Goal: Task Accomplishment & Management: Use online tool/utility

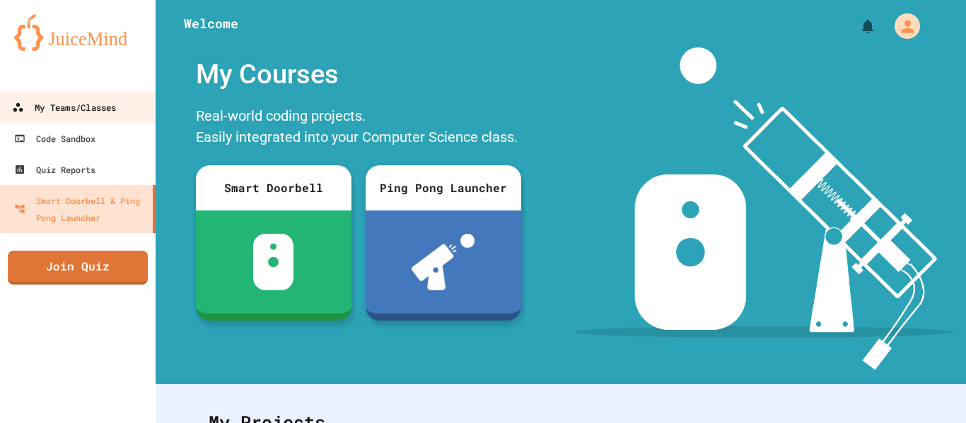
click at [63, 112] on div "My Teams/Classes" at bounding box center [64, 108] width 104 height 18
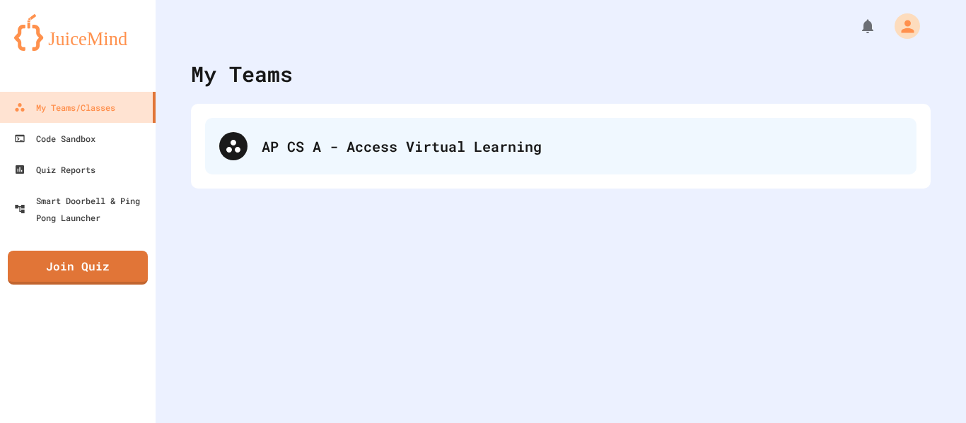
click at [237, 151] on icon at bounding box center [233, 146] width 14 height 13
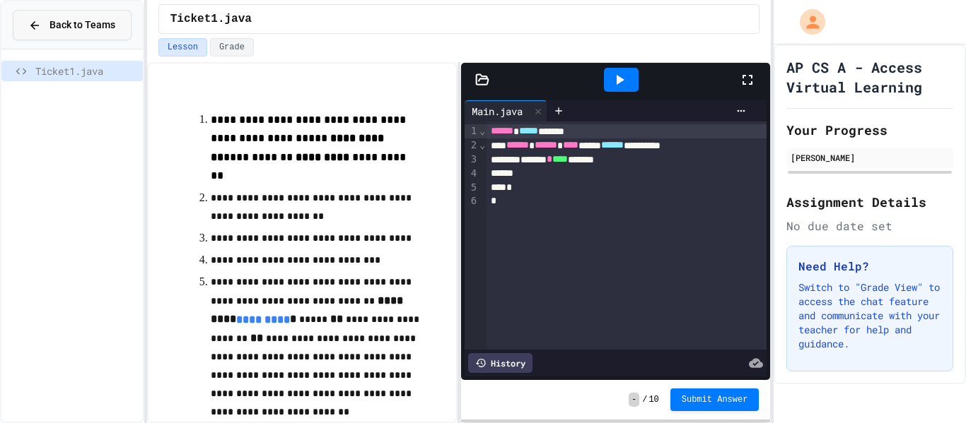
click at [67, 16] on button "Back to Teams" at bounding box center [72, 25] width 119 height 30
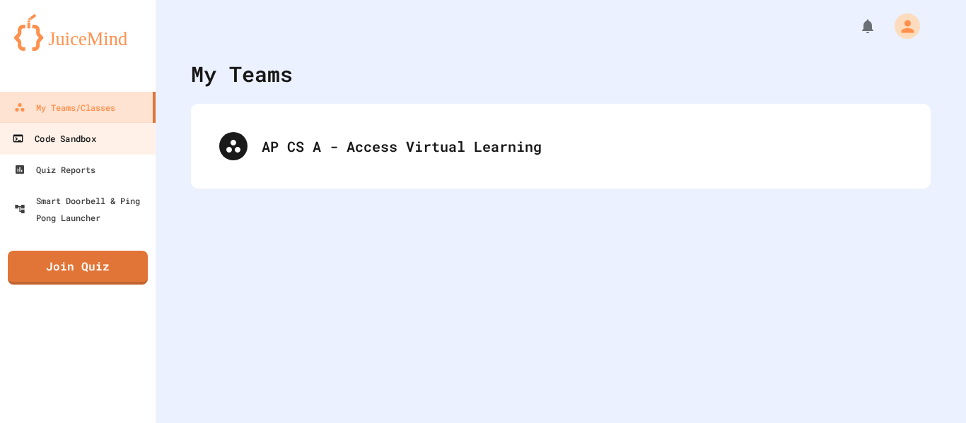
click at [78, 145] on div "Code Sandbox" at bounding box center [53, 139] width 83 height 18
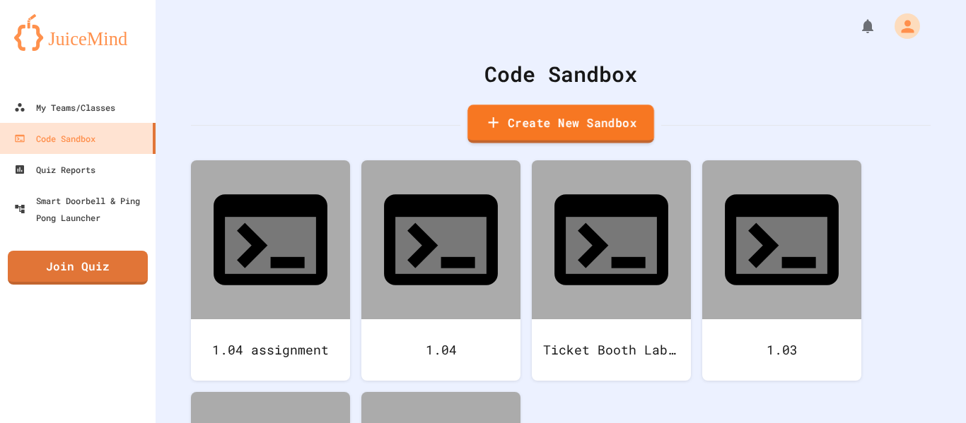
click at [569, 123] on link "Create New Sandbox" at bounding box center [560, 124] width 187 height 39
type input "*"
type input "****"
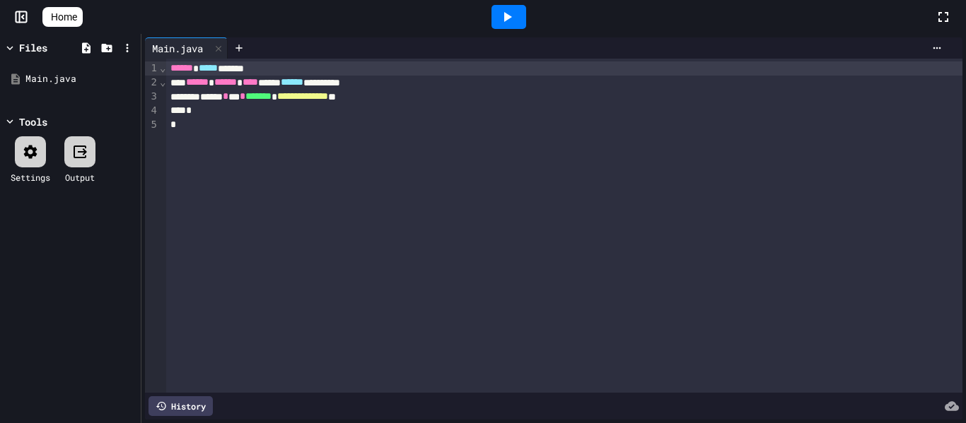
click at [420, 101] on div "**********" at bounding box center [564, 97] width 796 height 14
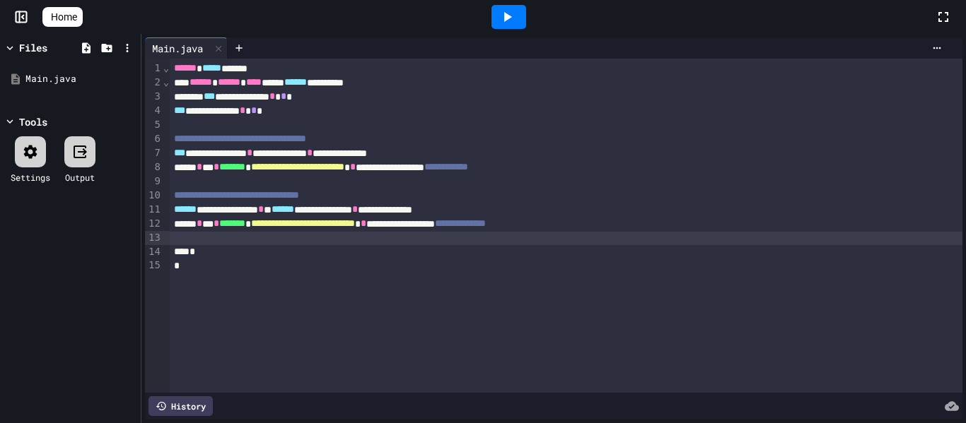
click at [515, 10] on icon at bounding box center [506, 16] width 17 height 17
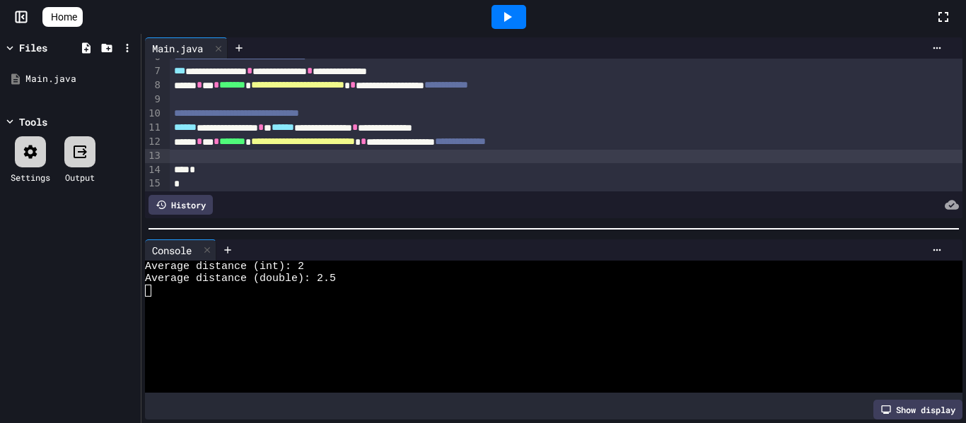
scroll to position [83, 0]
click at [635, 159] on div at bounding box center [566, 156] width 793 height 14
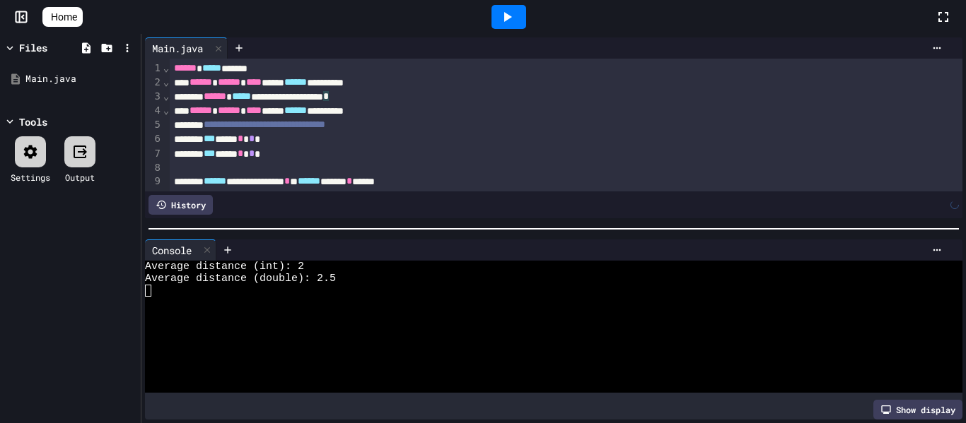
scroll to position [113, 0]
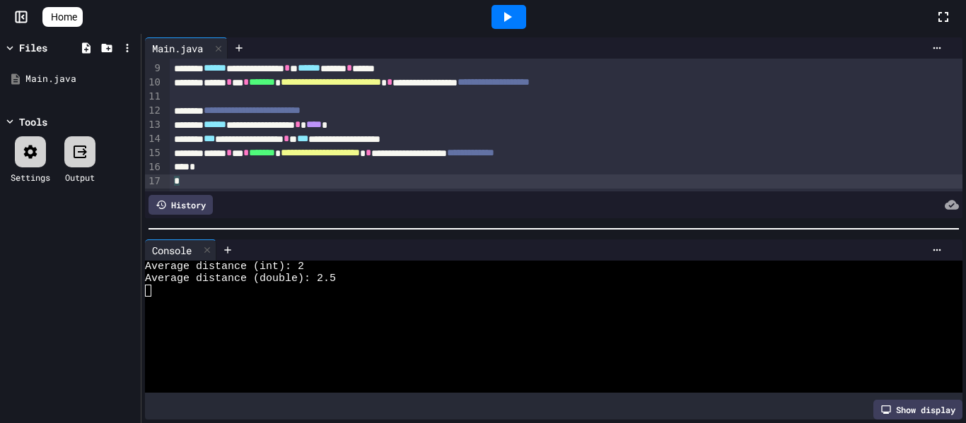
click at [515, 12] on icon at bounding box center [506, 16] width 17 height 17
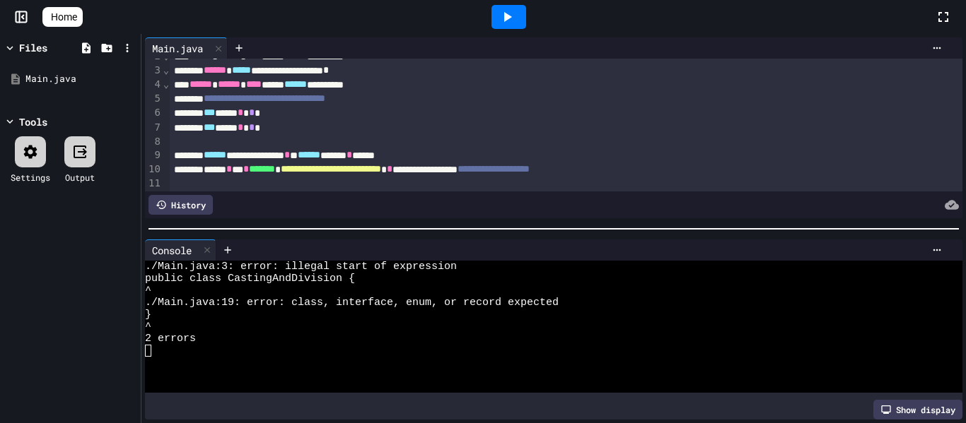
scroll to position [0, 0]
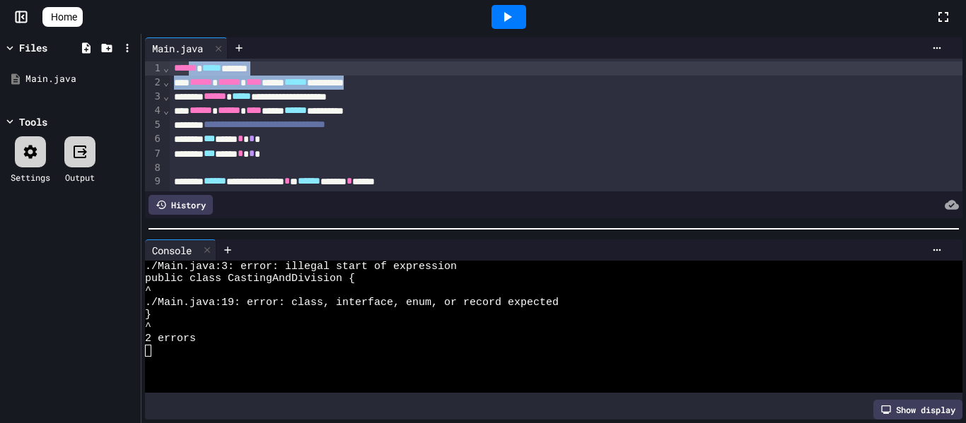
drag, startPoint x: 426, startPoint y: 80, endPoint x: 196, endPoint y: 64, distance: 230.2
click at [196, 64] on div "**********" at bounding box center [566, 196] width 793 height 274
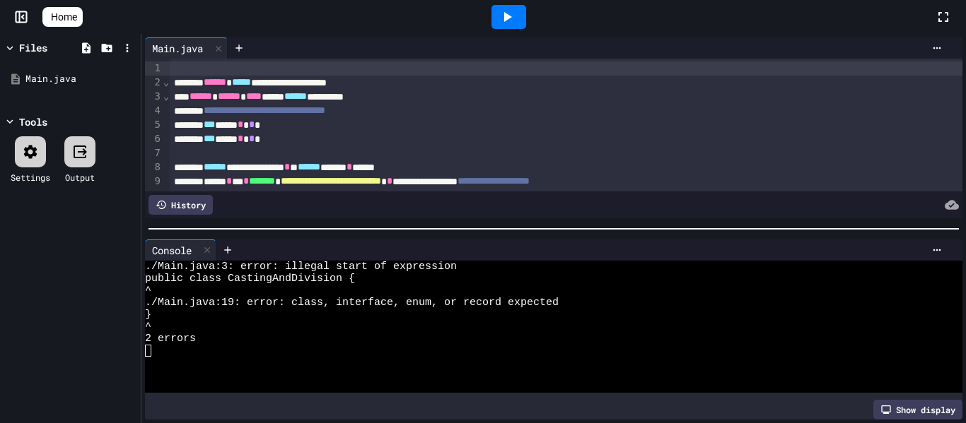
click at [207, 80] on div "**********" at bounding box center [566, 83] width 793 height 14
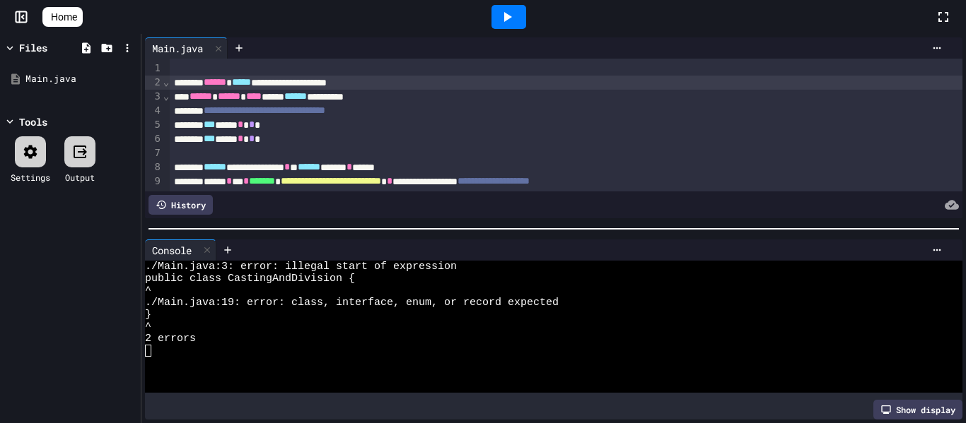
click at [172, 83] on div "**********" at bounding box center [566, 83] width 793 height 14
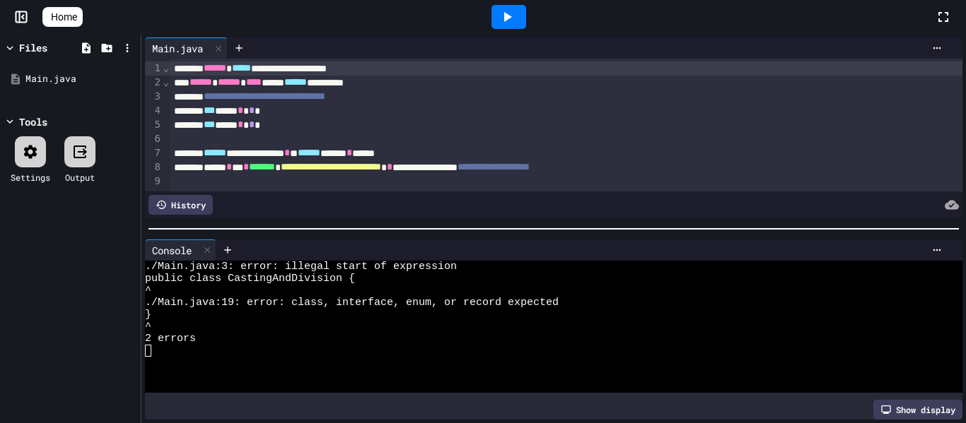
click at [508, 15] on icon at bounding box center [506, 16] width 17 height 17
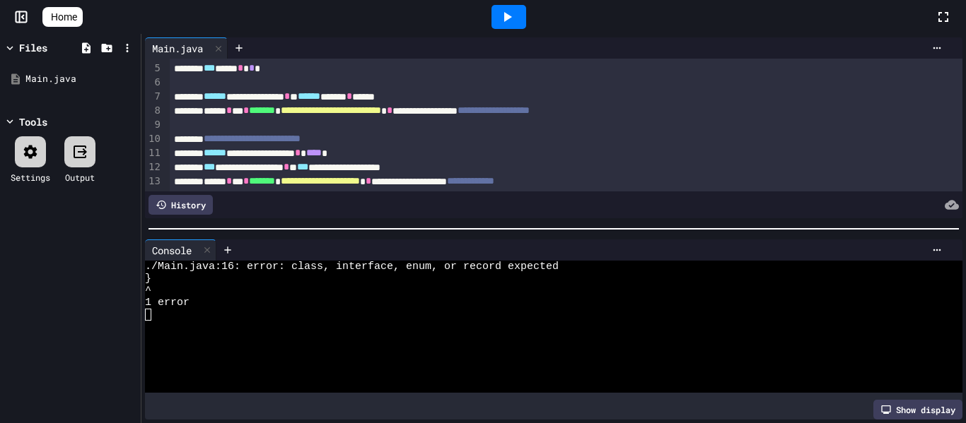
scroll to position [112, 0]
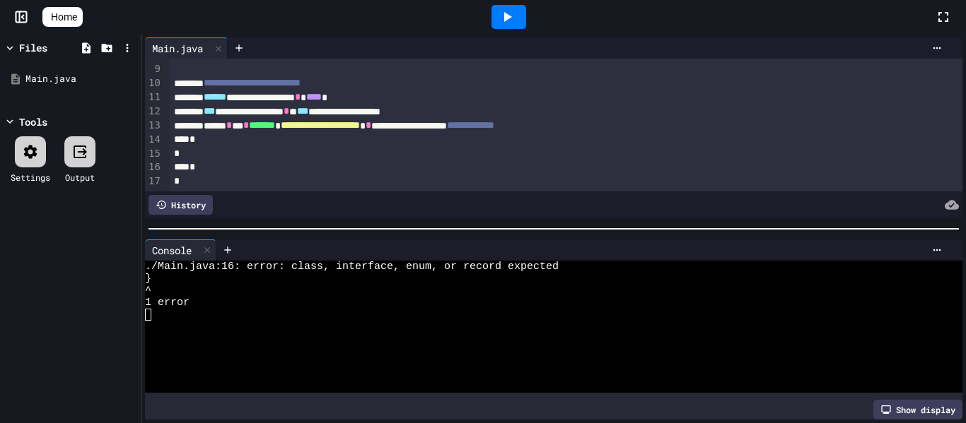
click at [212, 169] on div "*" at bounding box center [566, 167] width 793 height 14
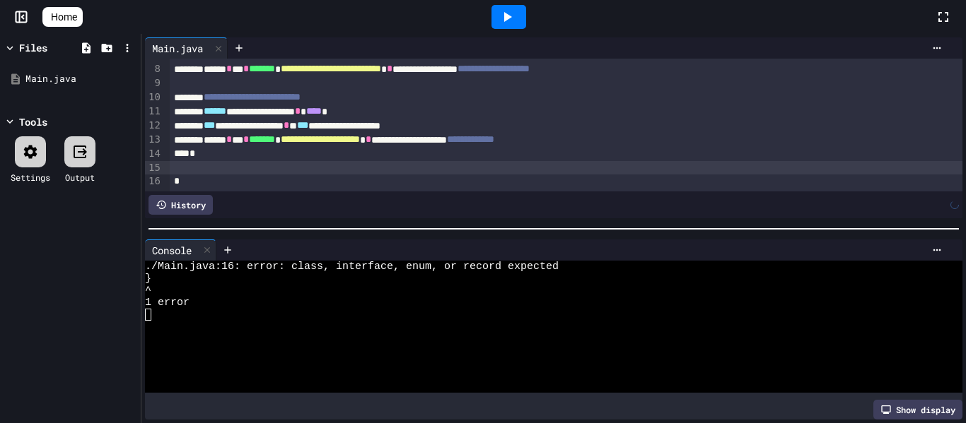
scroll to position [98, 0]
click at [198, 187] on div "*" at bounding box center [566, 182] width 793 height 14
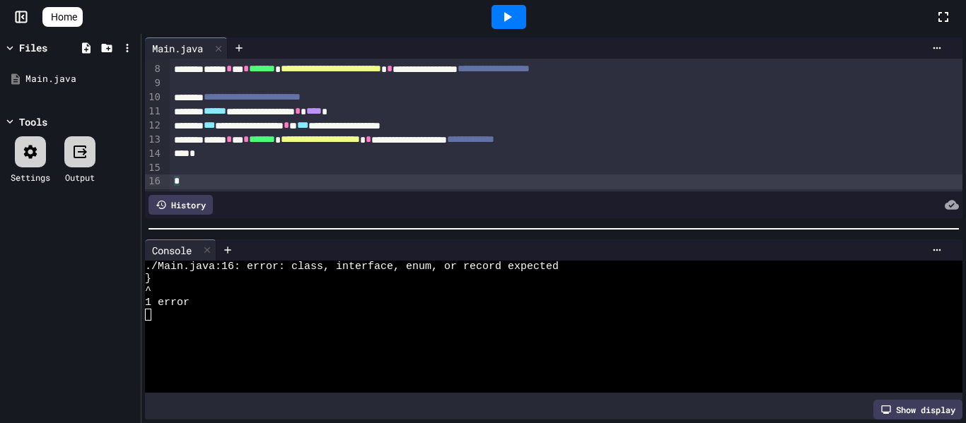
click at [192, 169] on div at bounding box center [566, 168] width 793 height 14
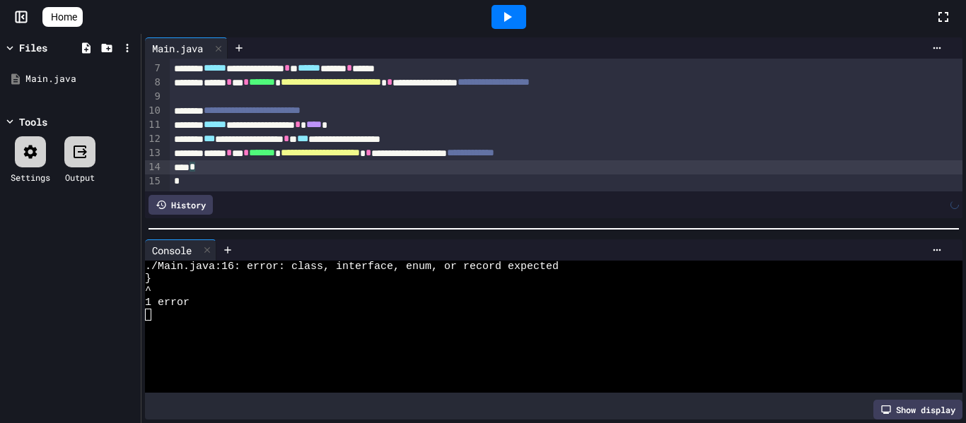
scroll to position [85, 0]
click at [514, 28] on div at bounding box center [508, 17] width 35 height 24
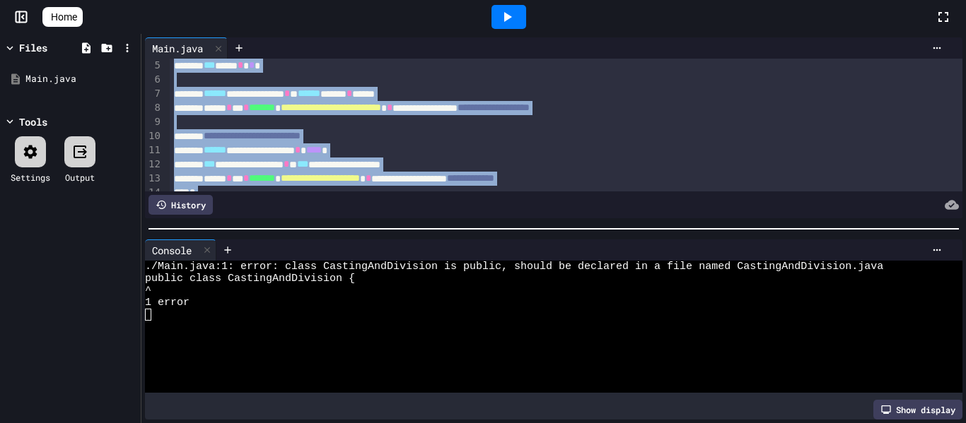
scroll to position [84, 0]
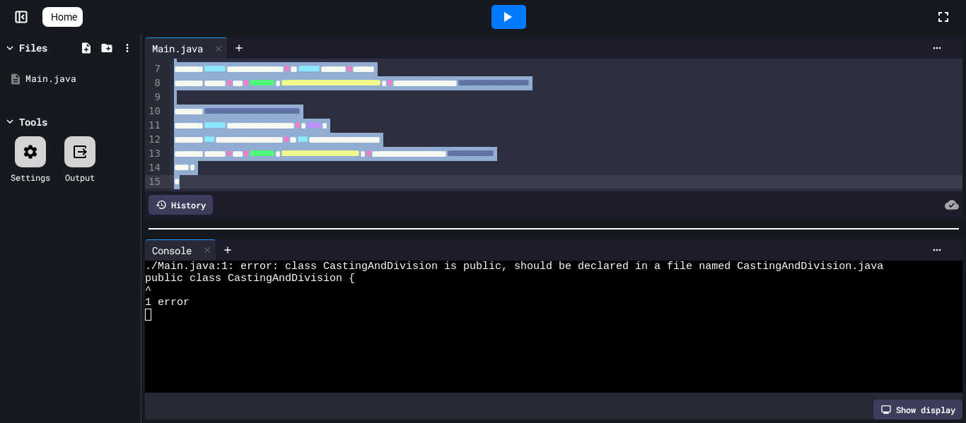
drag, startPoint x: 201, startPoint y: 70, endPoint x: 512, endPoint y: 185, distance: 331.7
click at [512, 185] on div "**********" at bounding box center [566, 83] width 793 height 217
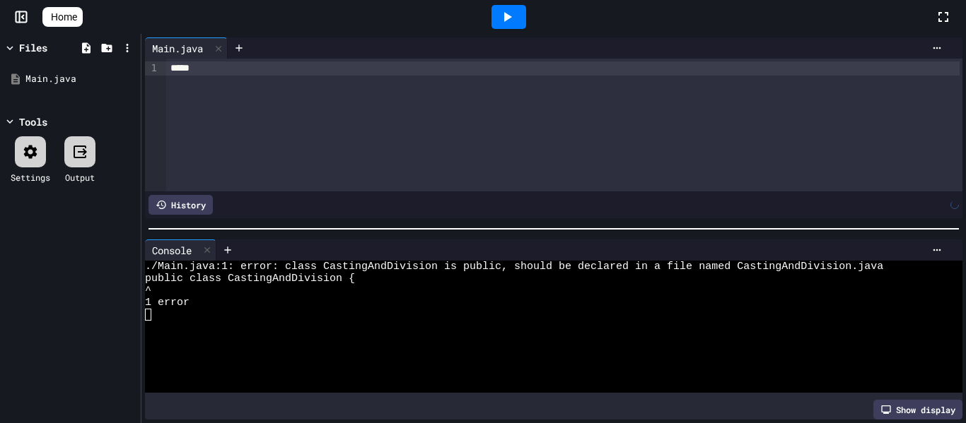
scroll to position [0, 0]
click at [199, 66] on div at bounding box center [564, 68] width 796 height 14
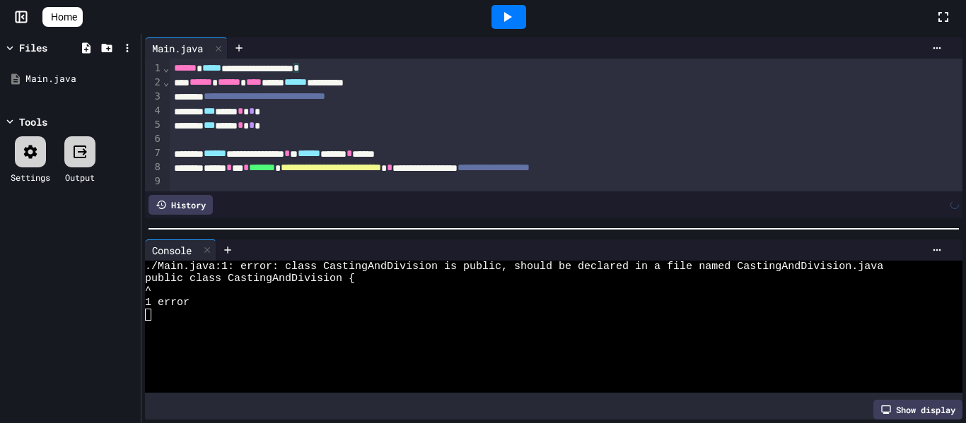
scroll to position [84, 0]
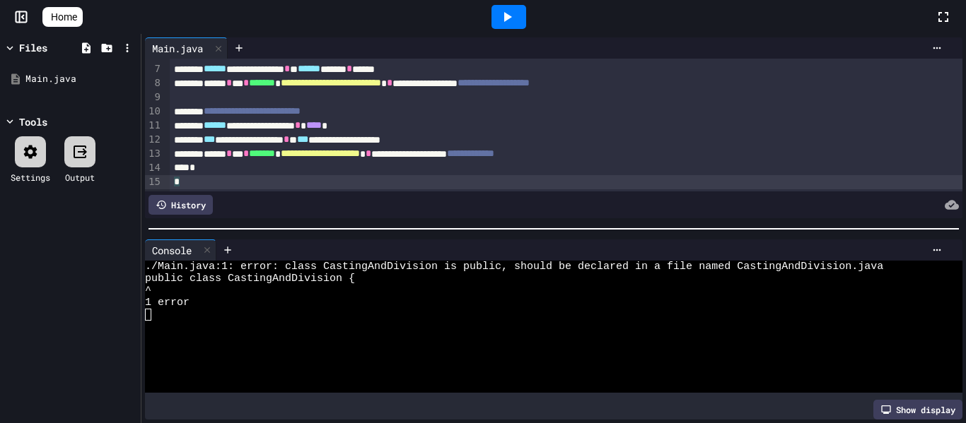
click at [515, 13] on icon at bounding box center [506, 16] width 17 height 17
